Goal: Information Seeking & Learning: Learn about a topic

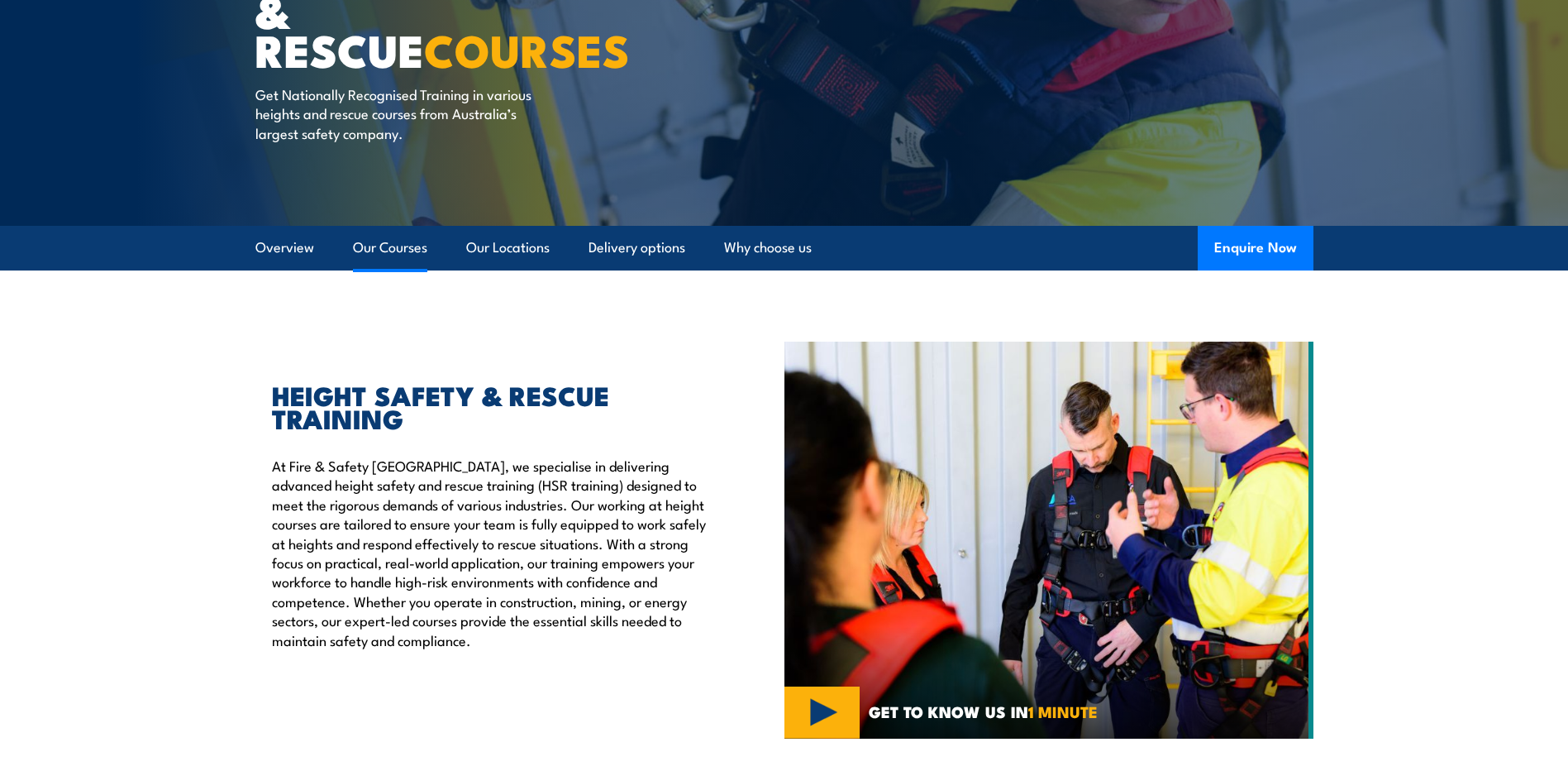
click at [375, 240] on link "Our Courses" at bounding box center [390, 248] width 74 height 44
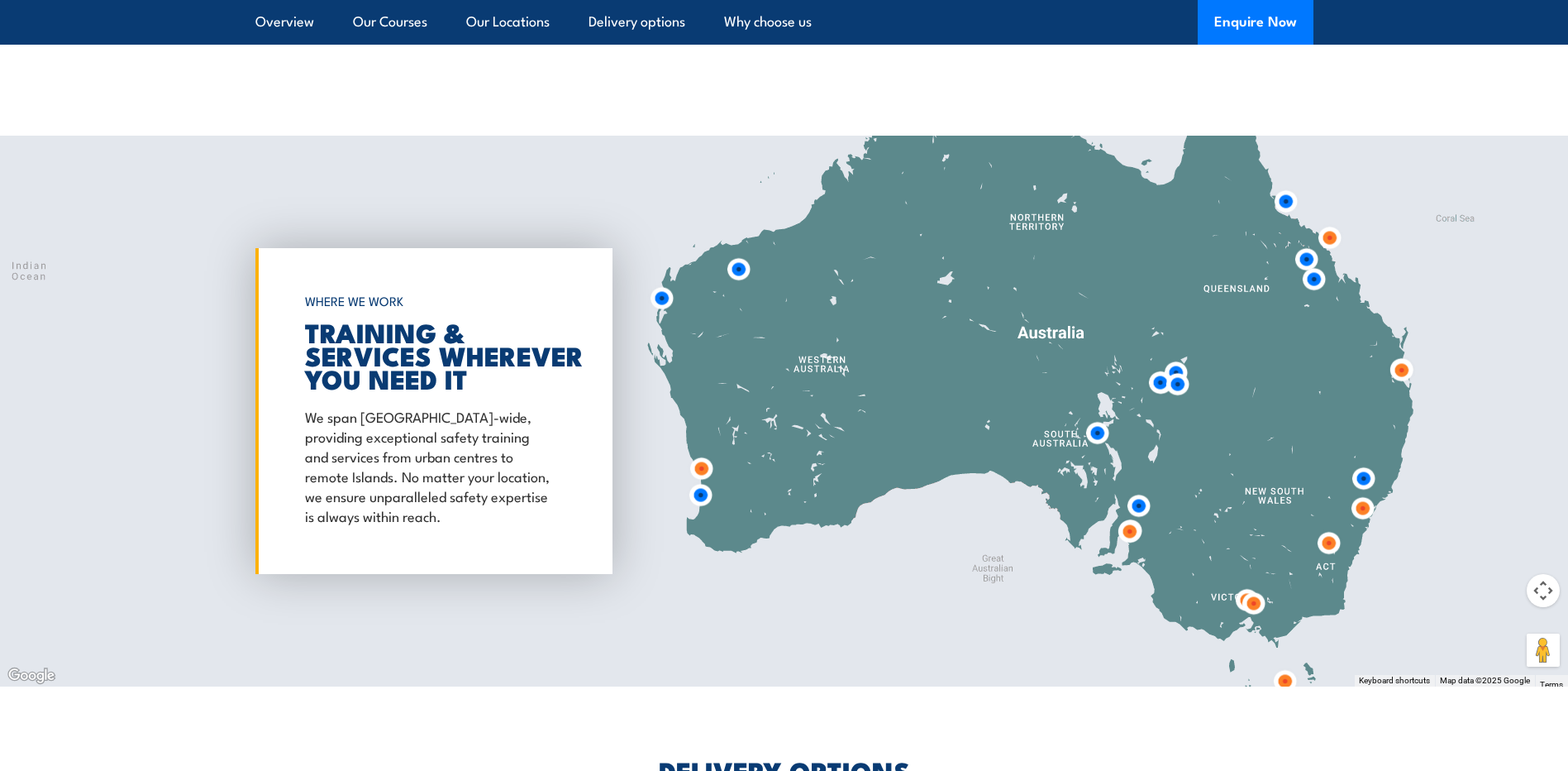
scroll to position [2661, 0]
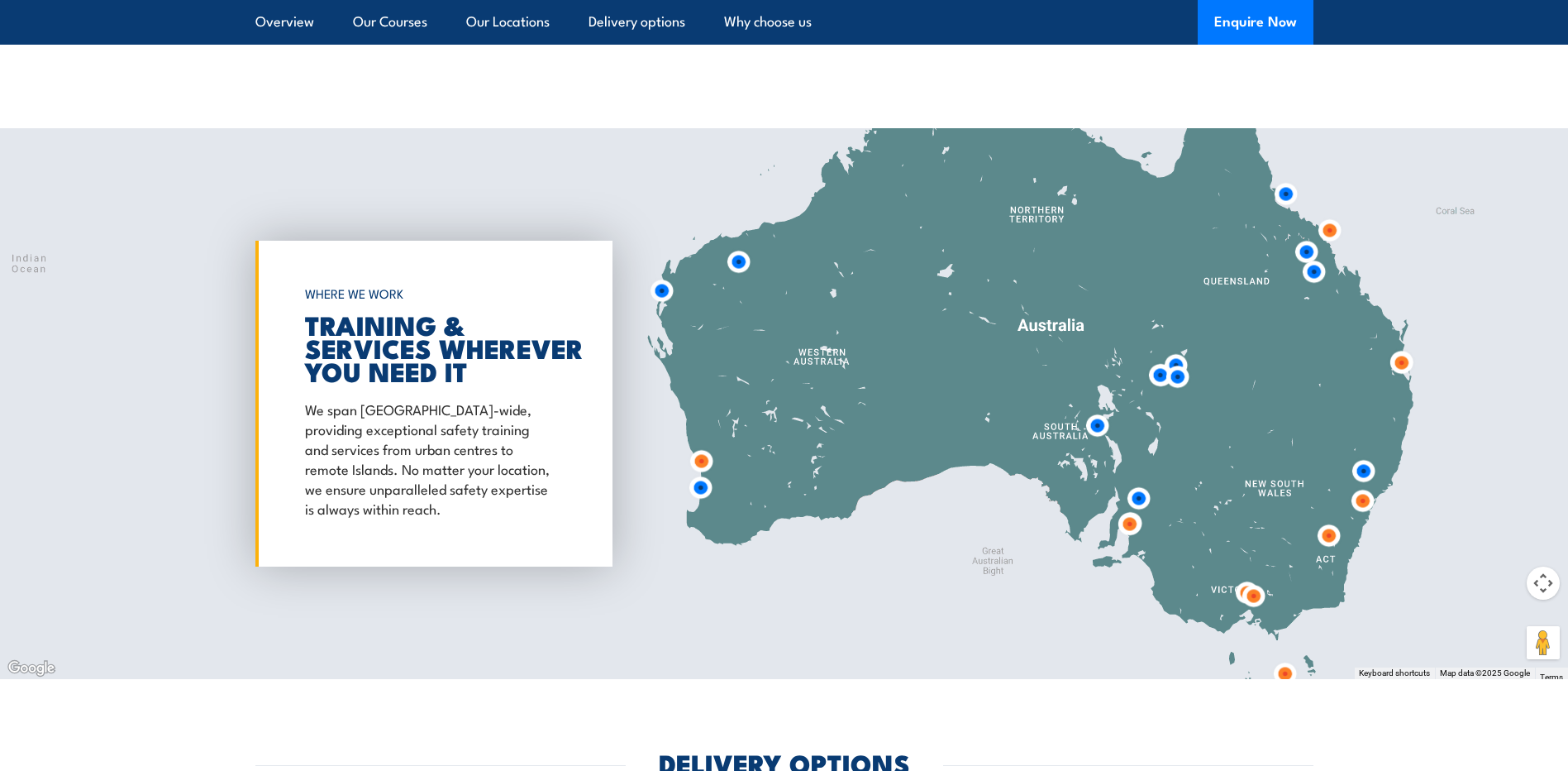
click at [1288, 183] on img at bounding box center [1286, 194] width 30 height 30
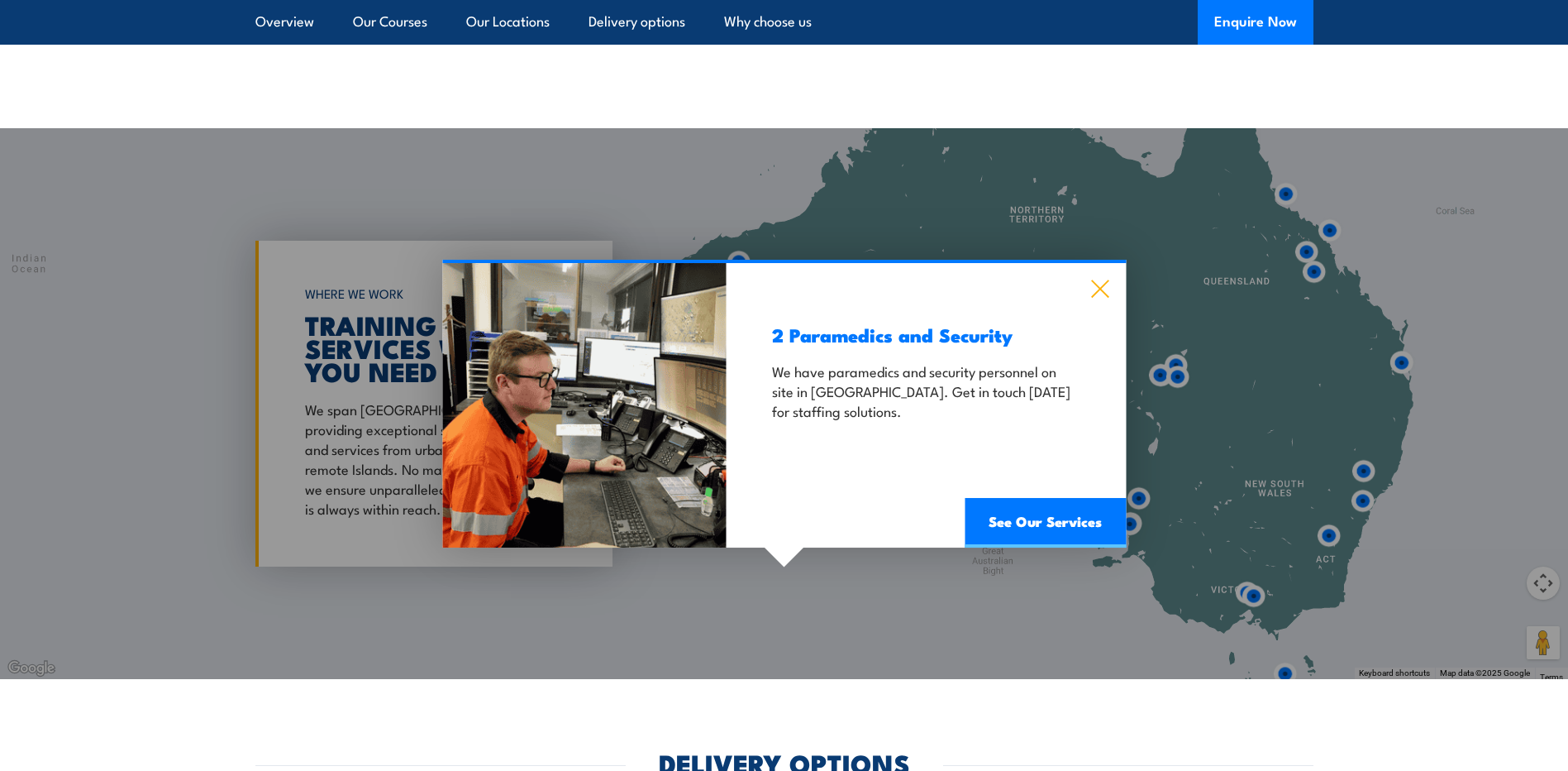
click at [1104, 280] on icon at bounding box center [1100, 288] width 18 height 18
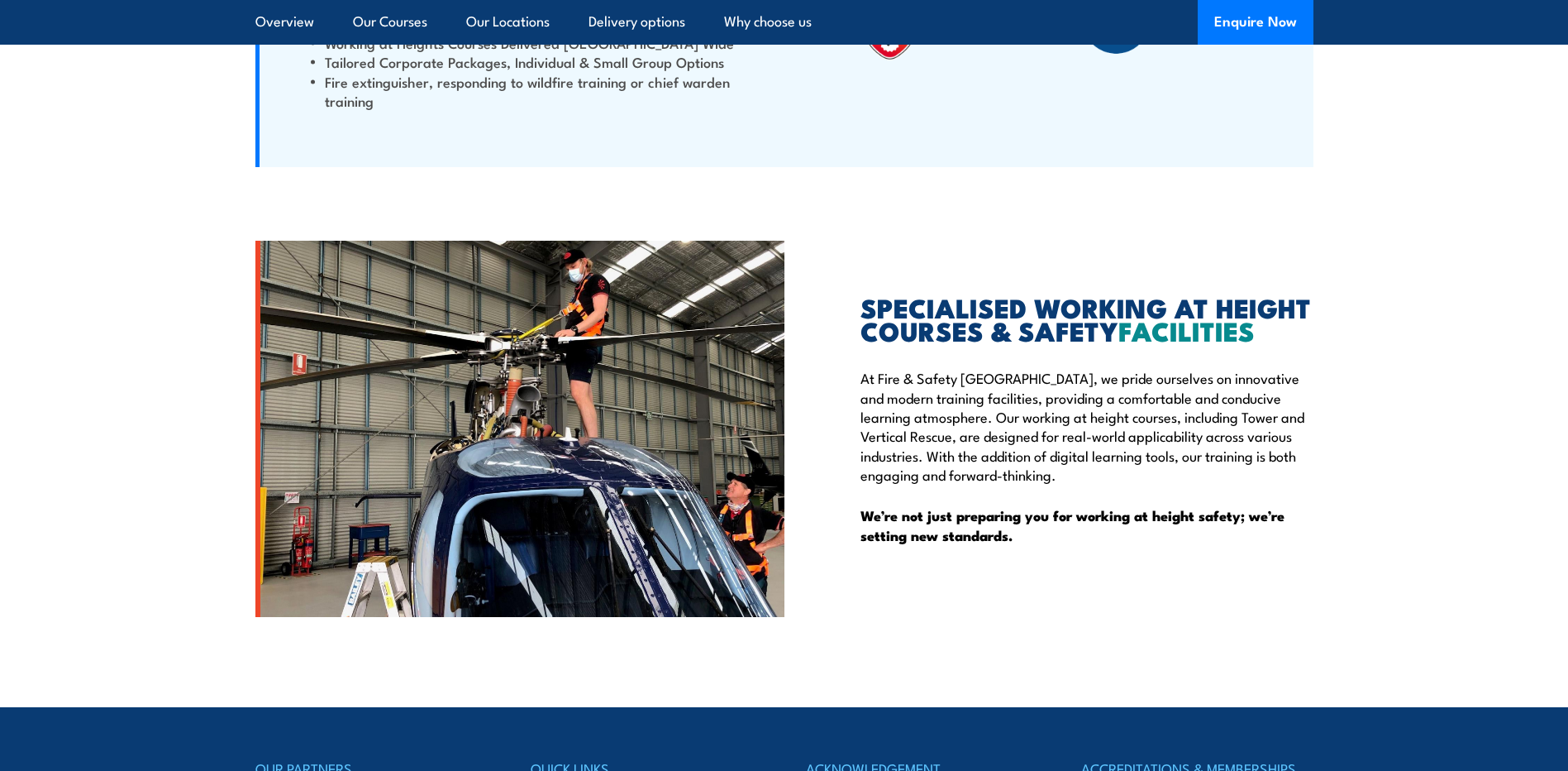
scroll to position [4598, 0]
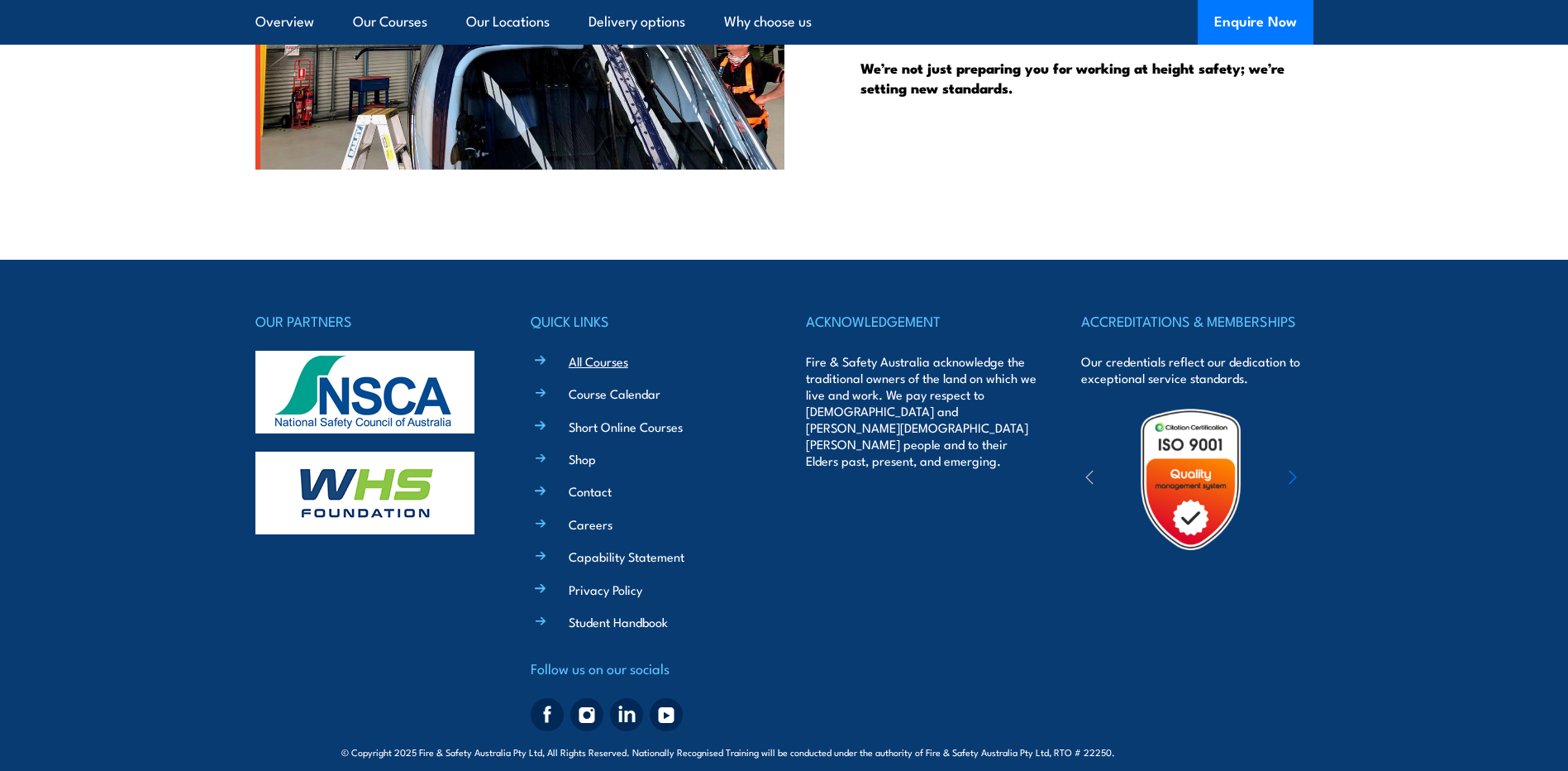
click at [617, 353] on link "All Courses" at bounding box center [599, 361] width 60 height 18
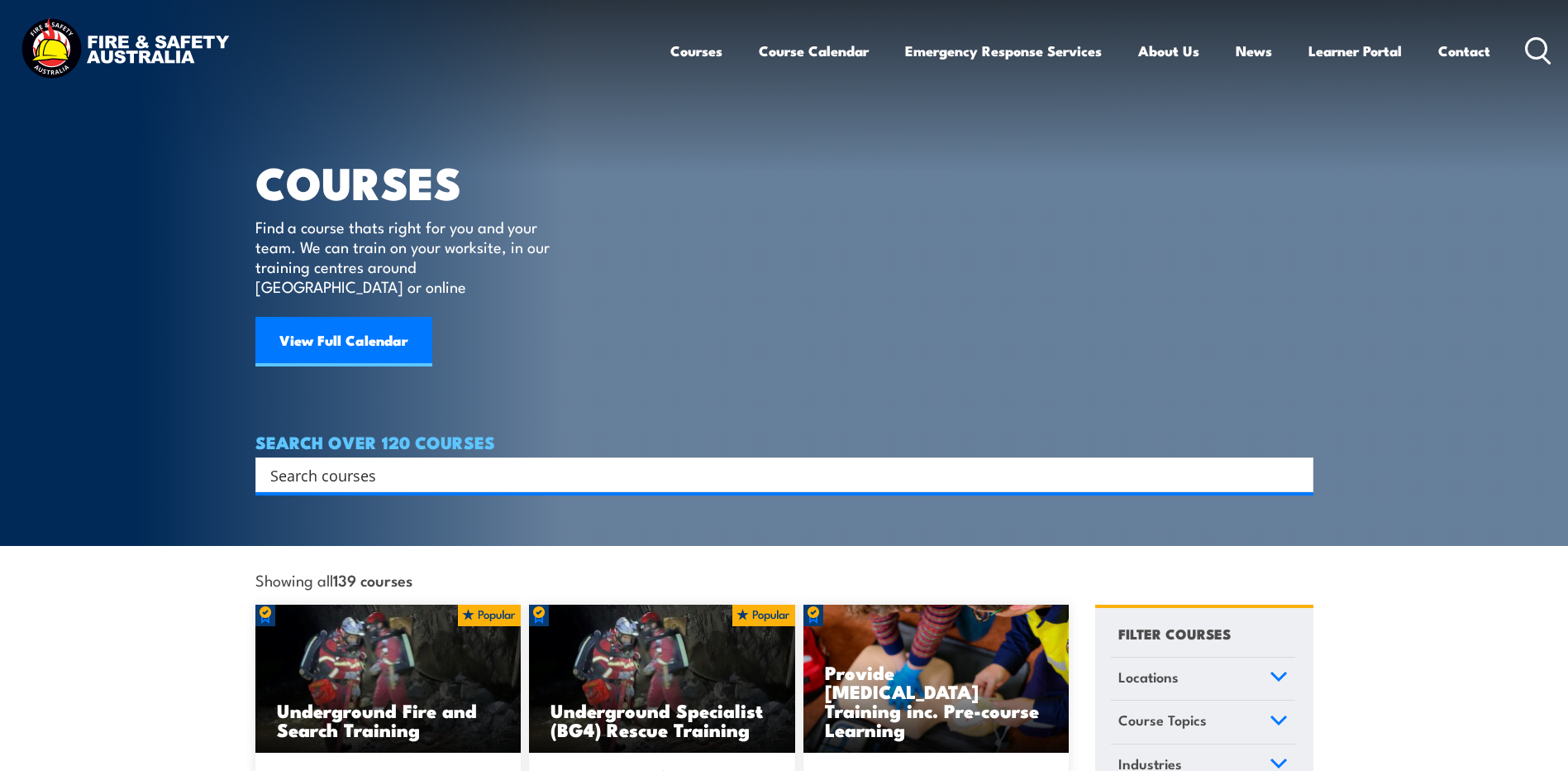
click at [317, 462] on input "Search input" at bounding box center [774, 474] width 1007 height 24
type input "Fire Safety adviser"
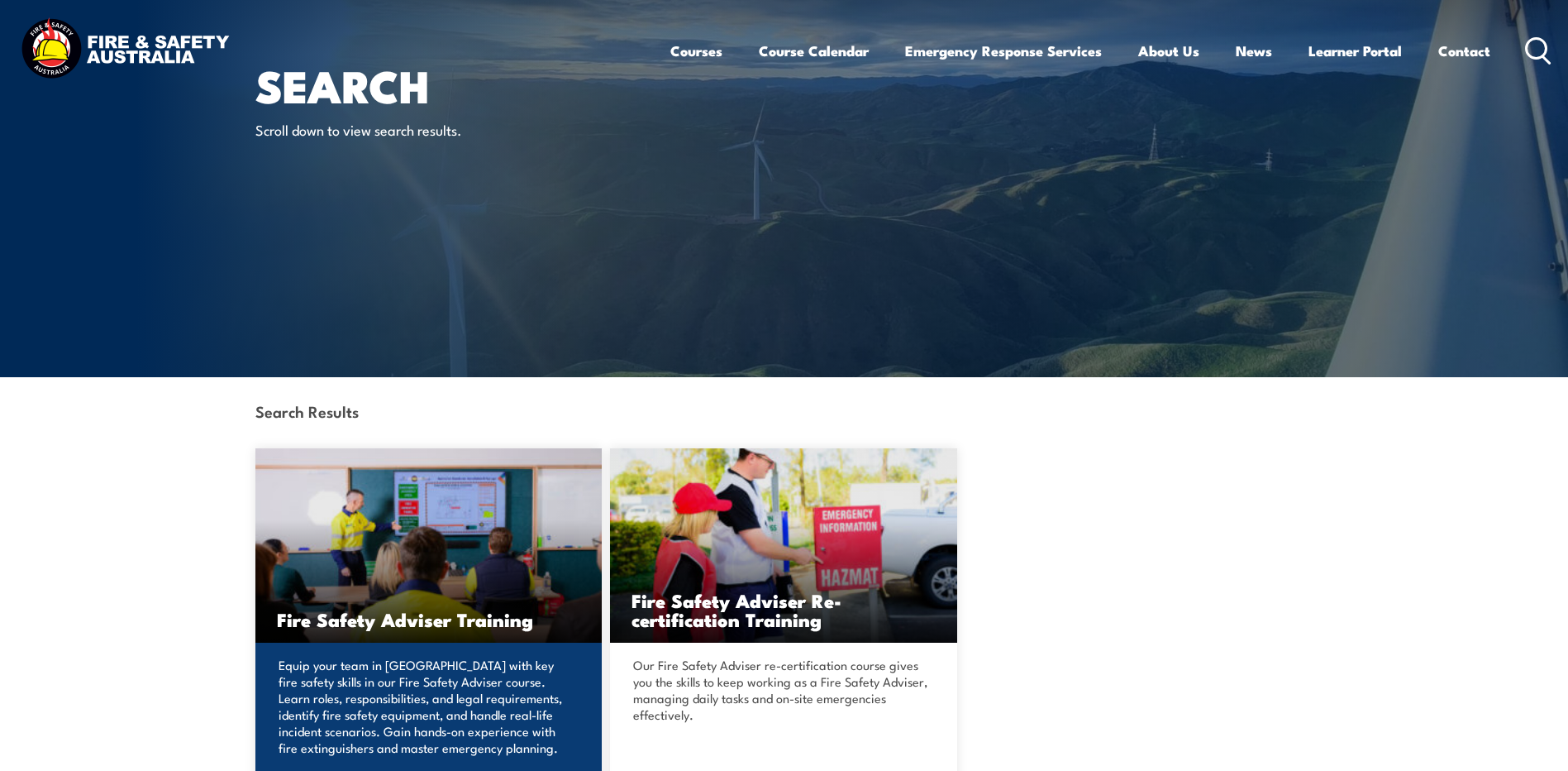
scroll to position [248, 0]
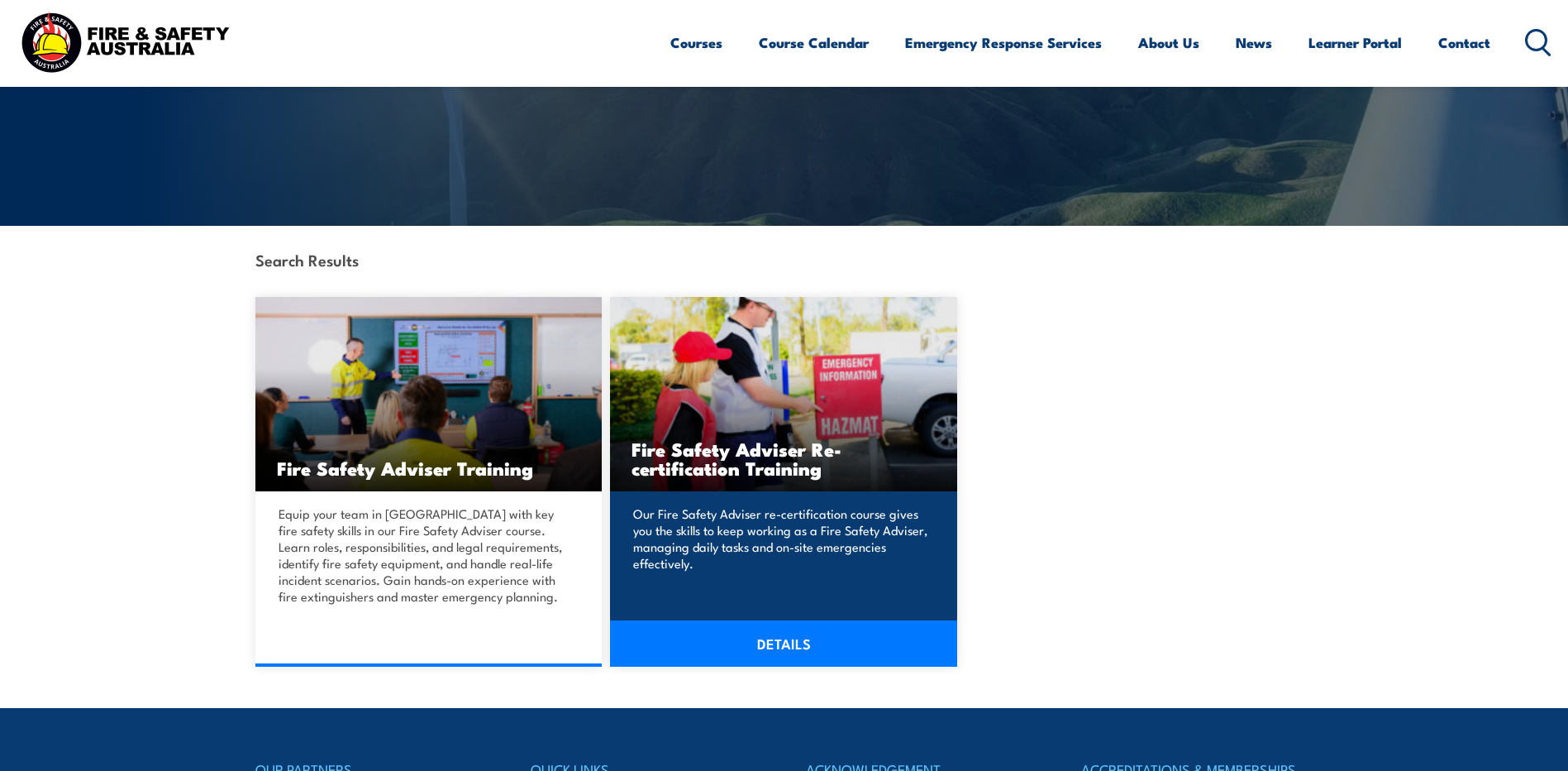
click at [773, 662] on link "DETAILS" at bounding box center [784, 644] width 347 height 46
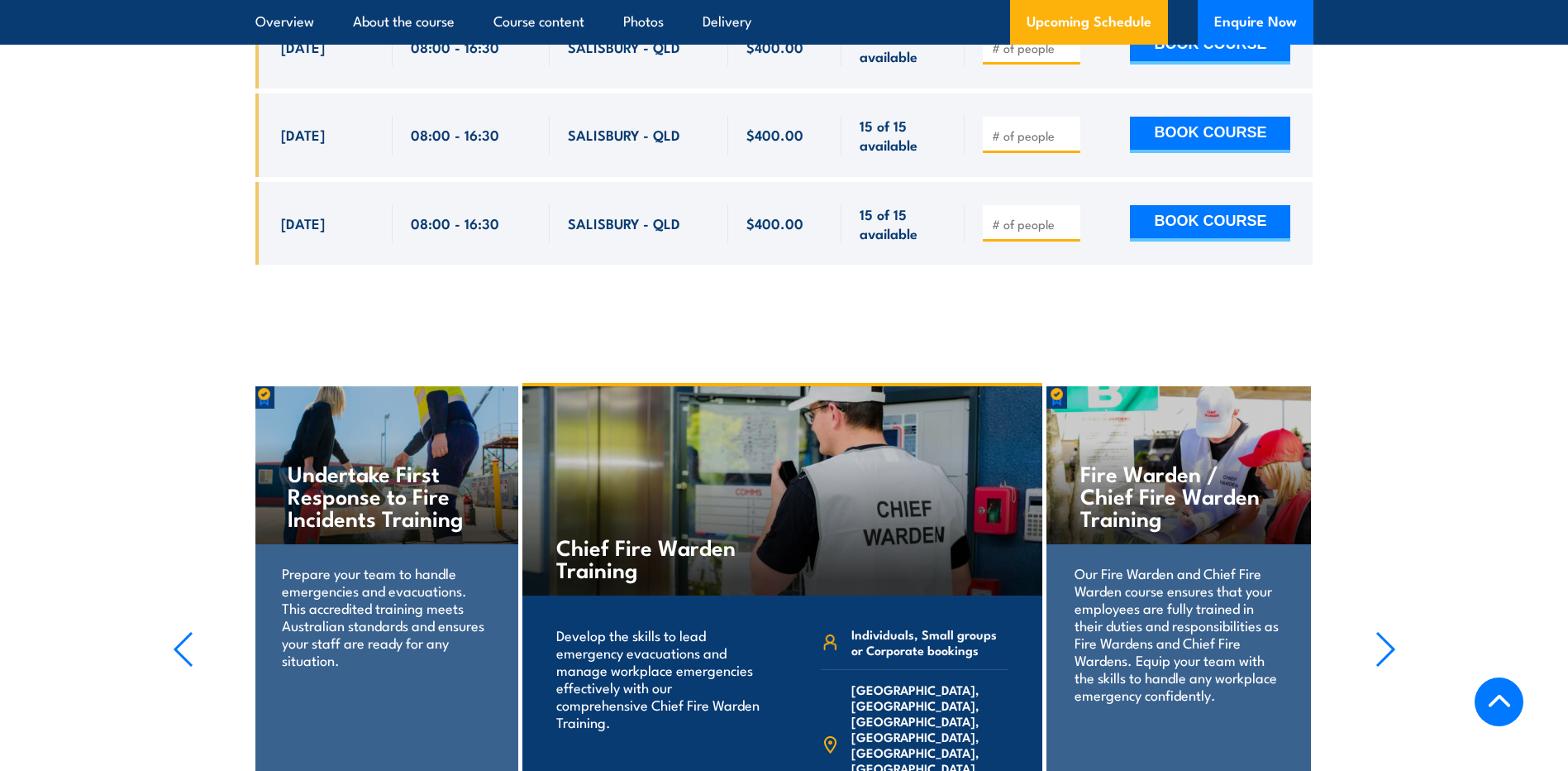
scroll to position [3557, 0]
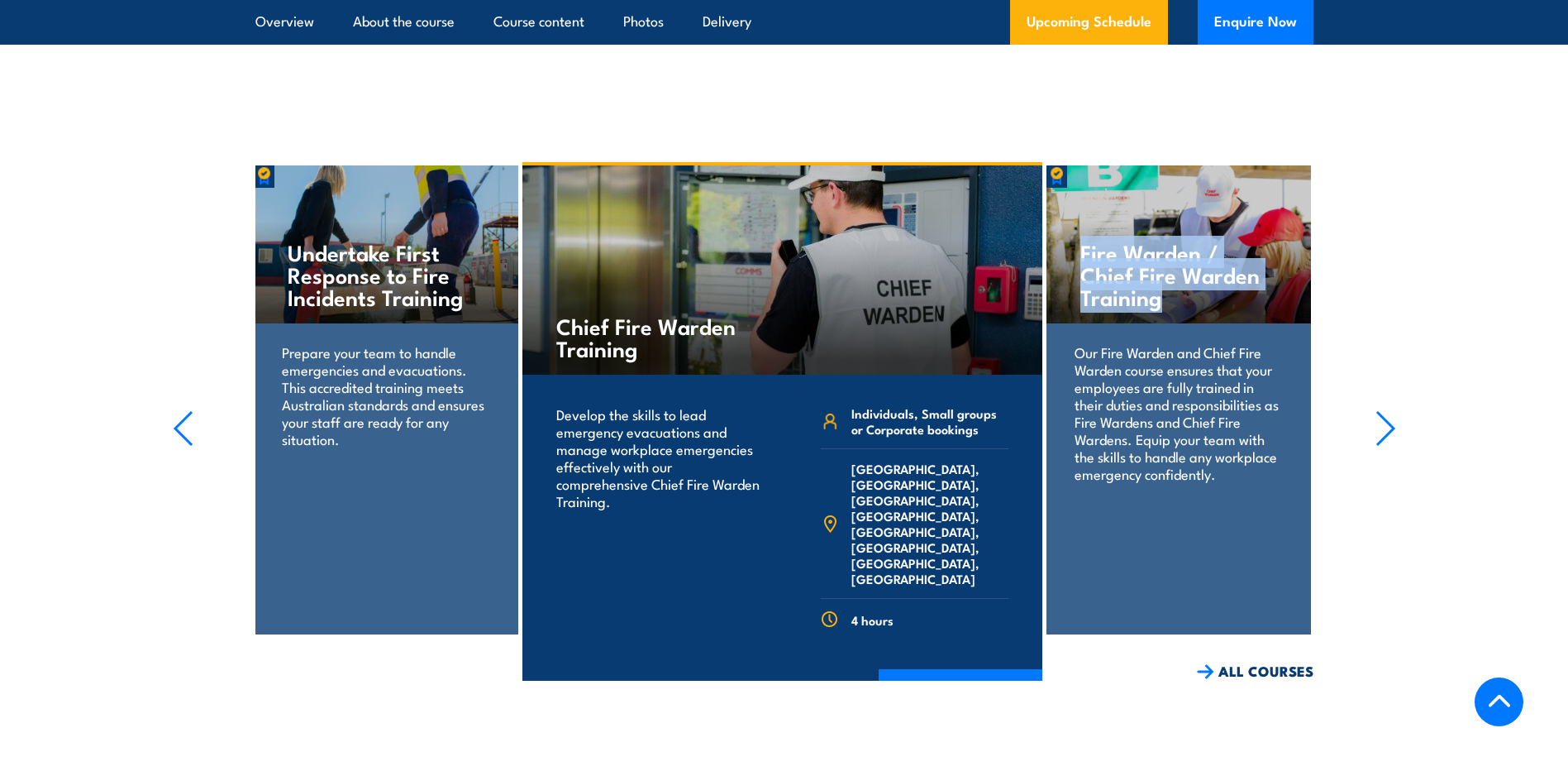
drag, startPoint x: 1173, startPoint y: 292, endPoint x: 1085, endPoint y: 245, distance: 99.8
click at [1085, 245] on h4 "Fire Warden / Chief Fire Warden Training" at bounding box center [1179, 273] width 196 height 67
copy h4 "Fire Warden / Chief Fire Warden Training"
